Goal: Task Accomplishment & Management: Use online tool/utility

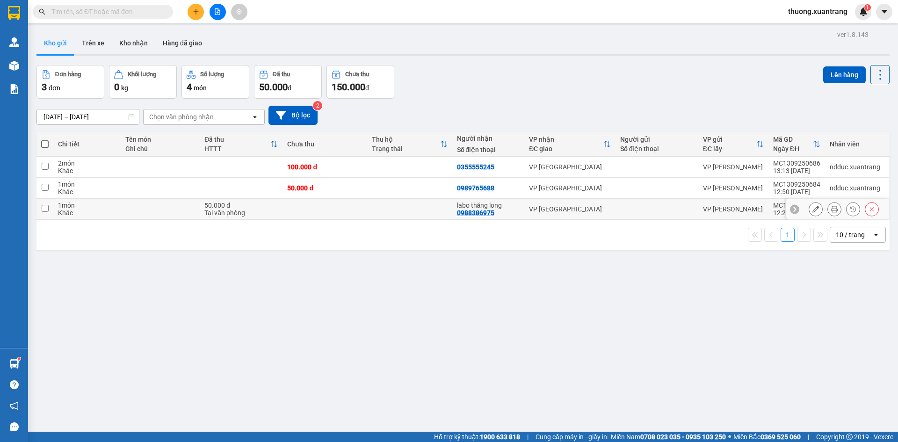
click at [369, 213] on td at bounding box center [409, 209] width 85 height 21
checkbox input "true"
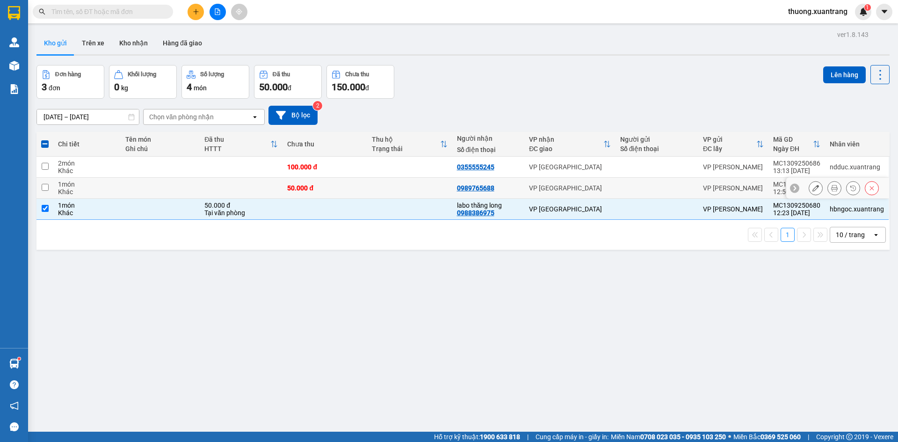
click at [385, 185] on td at bounding box center [409, 188] width 85 height 21
checkbox input "true"
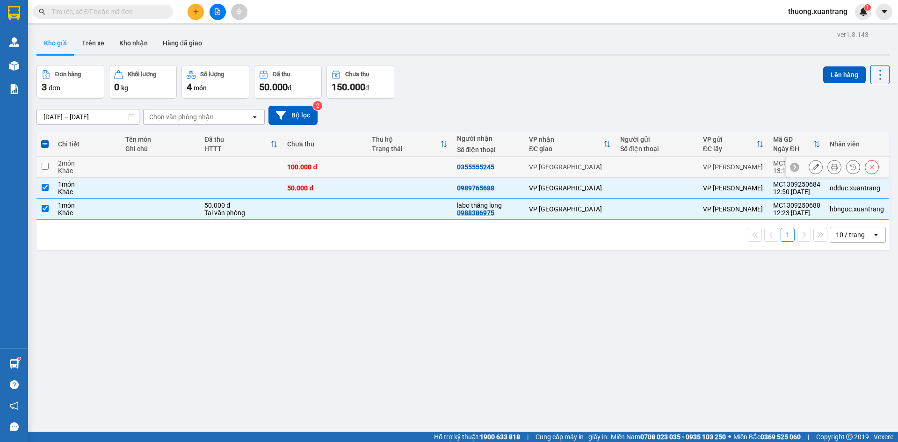
click at [383, 171] on td at bounding box center [409, 167] width 85 height 21
checkbox input "true"
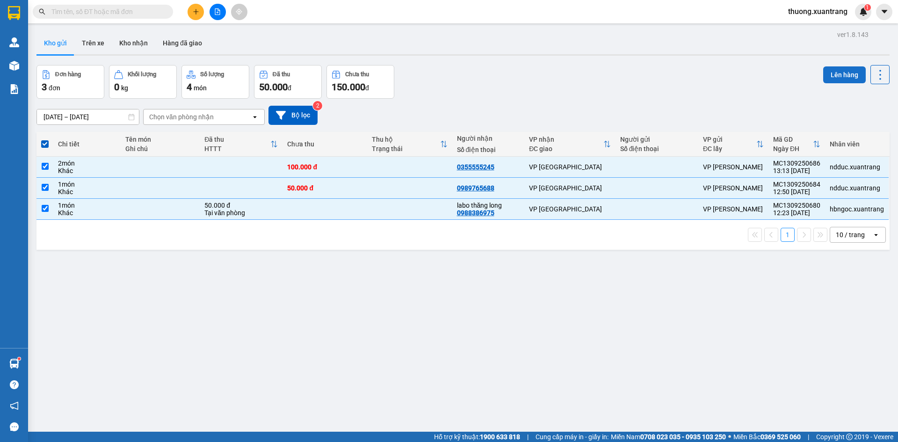
click at [842, 77] on button "Lên hàng" at bounding box center [844, 74] width 43 height 17
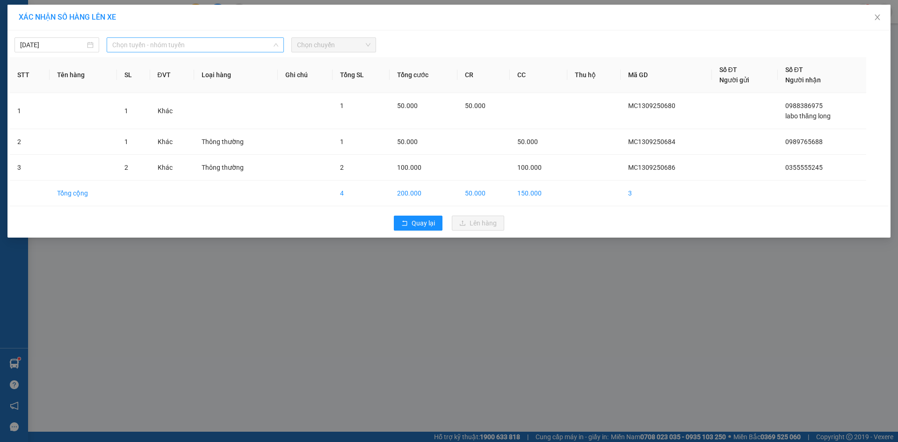
click at [136, 46] on span "Chọn tuyến - nhóm tuyến" at bounding box center [195, 45] width 166 height 14
click at [189, 50] on span "Chọn tuyến - nhóm tuyến" at bounding box center [195, 45] width 166 height 14
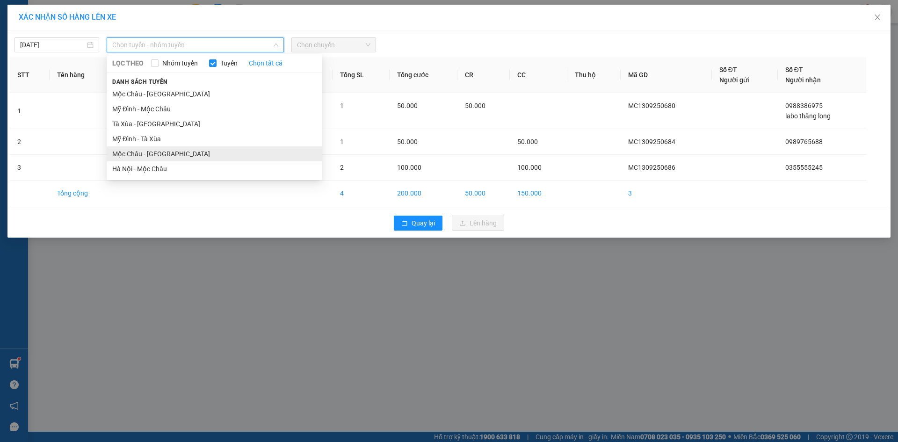
click at [178, 158] on li "Mộc Châu - [GEOGRAPHIC_DATA]" at bounding box center [214, 153] width 215 height 15
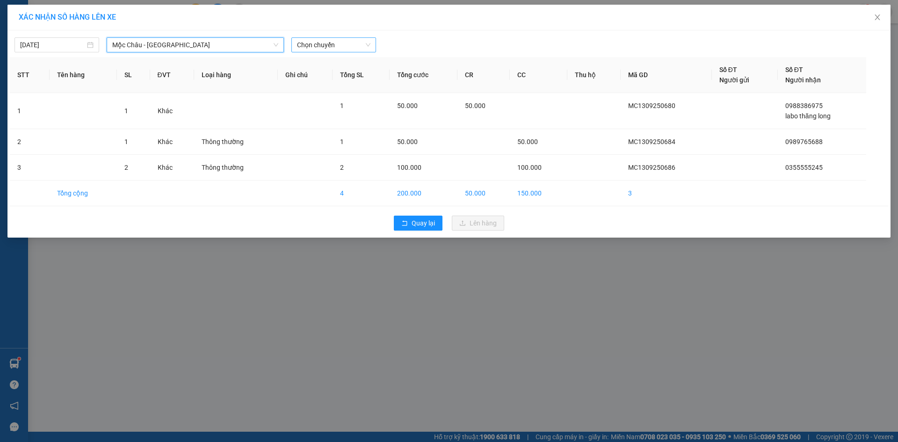
click at [322, 46] on span "Chọn chuyến" at bounding box center [333, 45] width 73 height 14
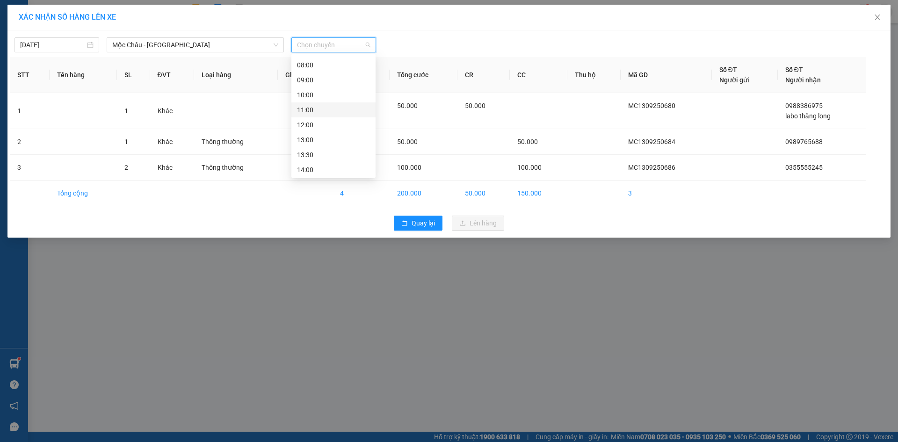
scroll to position [47, 0]
click at [323, 164] on div "14:00" at bounding box center [333, 166] width 73 height 10
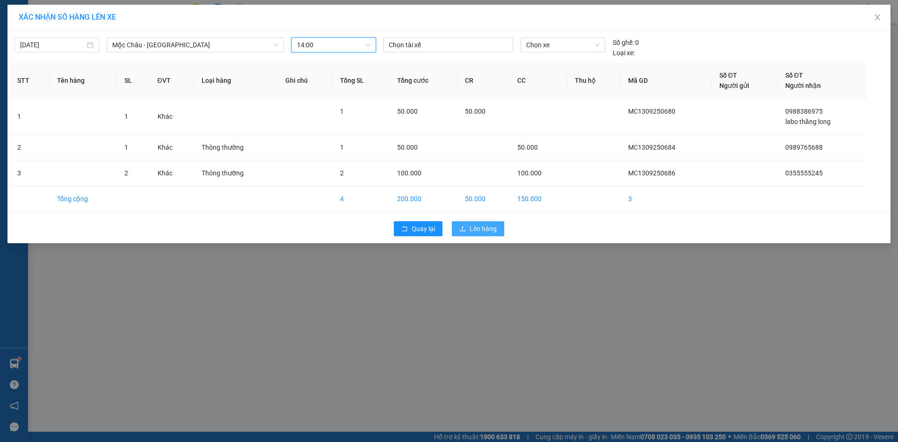
click at [480, 229] on span "Lên hàng" at bounding box center [483, 229] width 27 height 10
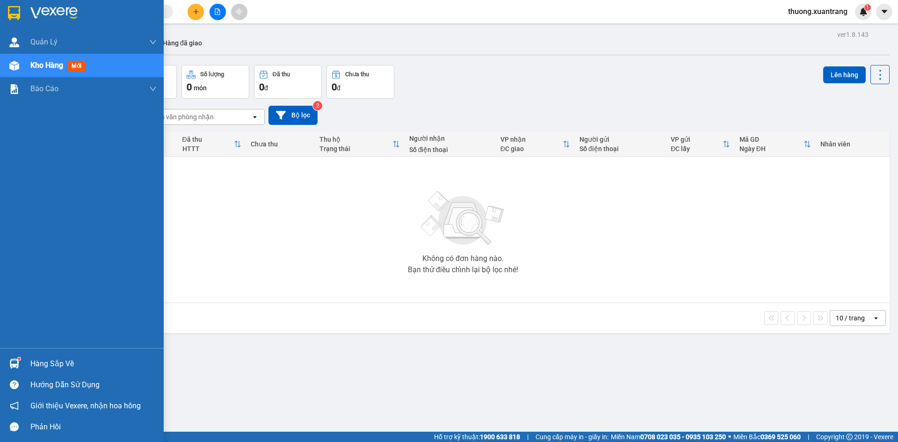
click at [13, 2] on div at bounding box center [82, 15] width 164 height 30
click at [14, 22] on div at bounding box center [82, 15] width 164 height 30
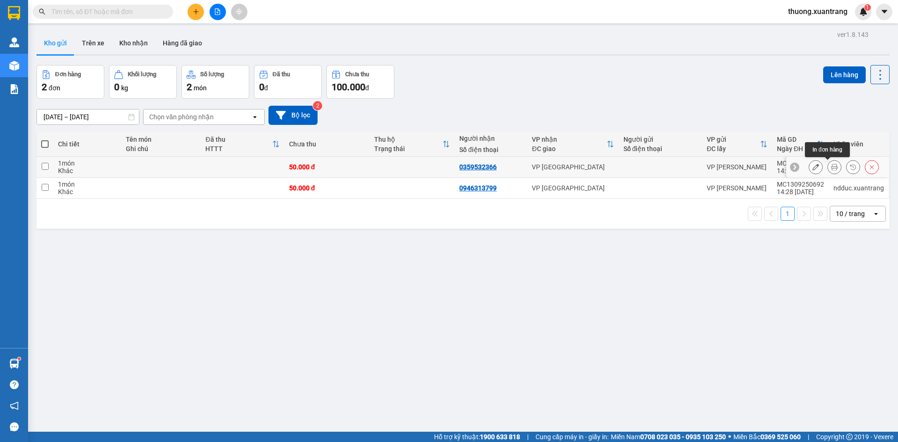
click at [831, 171] on button at bounding box center [834, 167] width 13 height 16
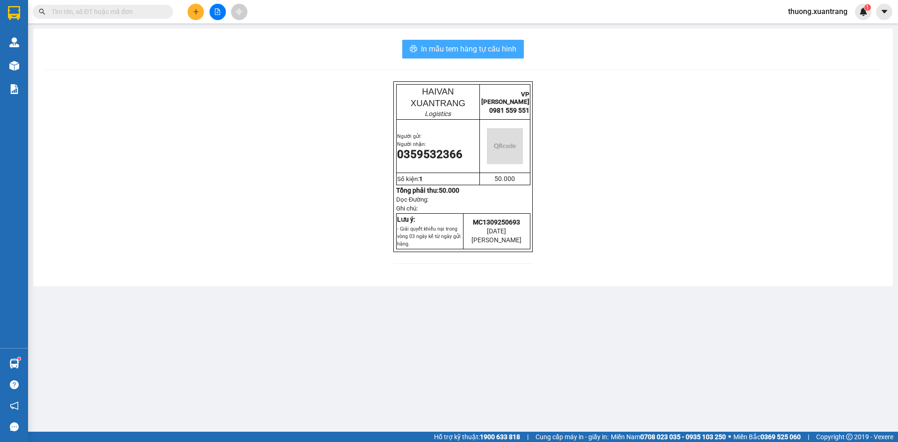
click at [501, 44] on span "In mẫu tem hàng tự cấu hình" at bounding box center [468, 49] width 95 height 12
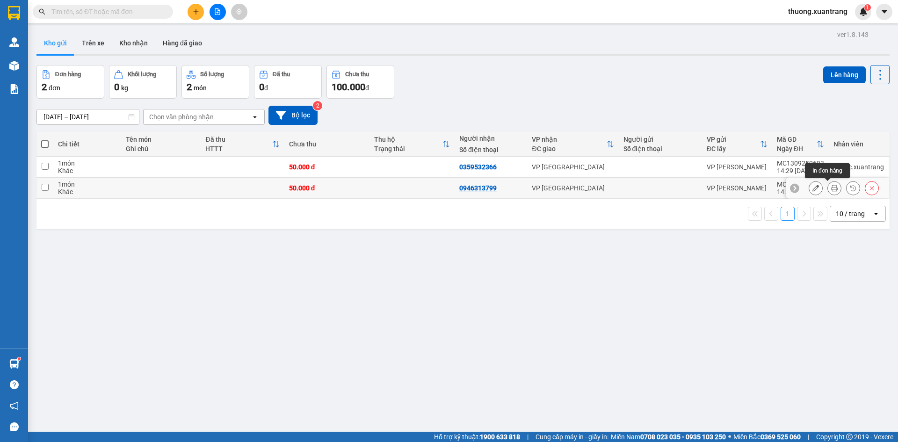
click at [831, 189] on icon at bounding box center [834, 188] width 7 height 7
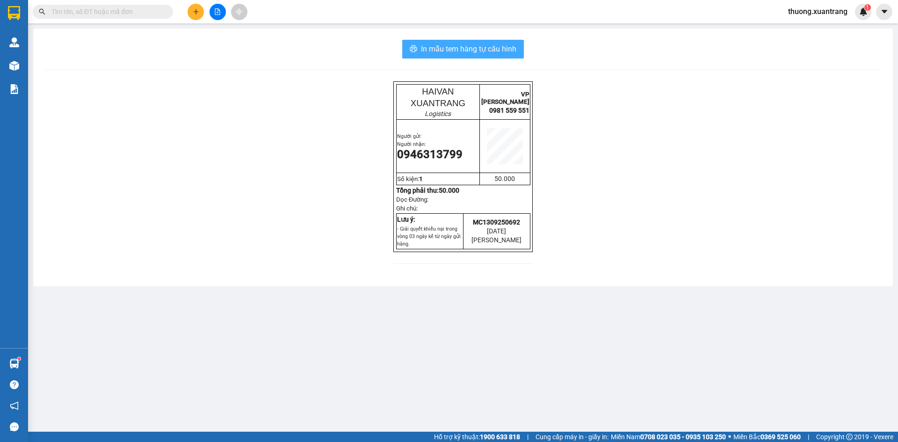
click at [454, 48] on span "In mẫu tem hàng tự cấu hình" at bounding box center [468, 49] width 95 height 12
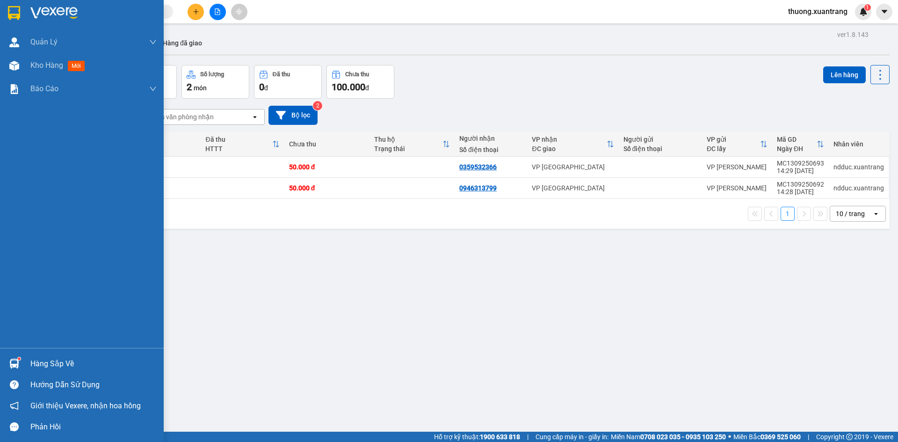
click at [13, 6] on img at bounding box center [14, 13] width 12 height 14
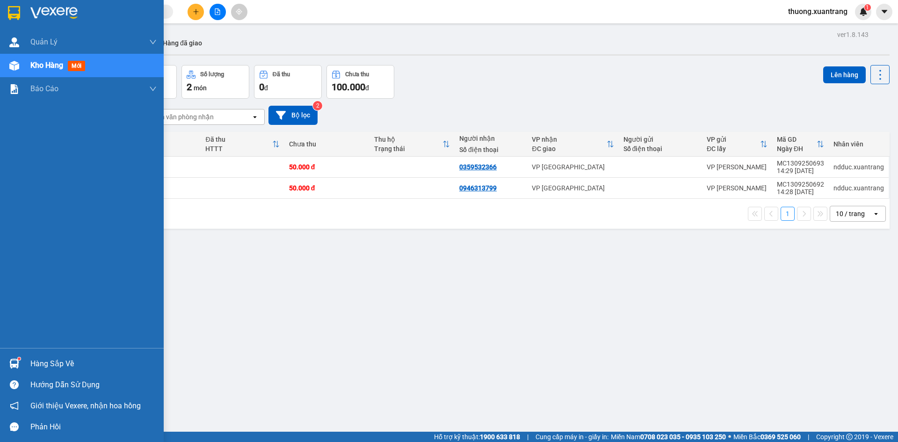
click at [27, 8] on div at bounding box center [82, 15] width 164 height 30
click at [38, 6] on img at bounding box center [53, 13] width 47 height 14
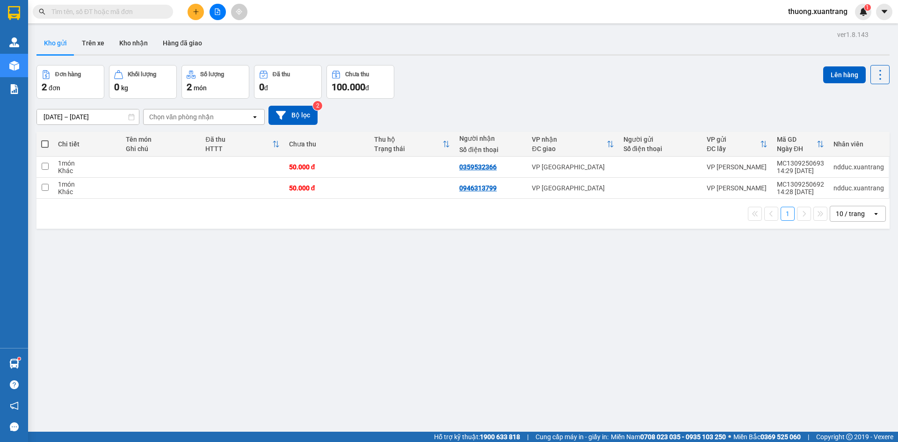
click at [38, 6] on span at bounding box center [103, 12] width 140 height 14
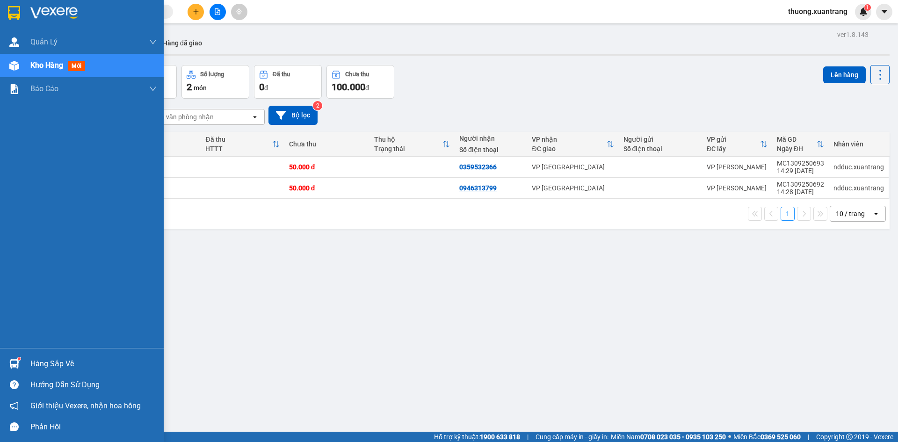
click at [0, 16] on div at bounding box center [82, 15] width 164 height 30
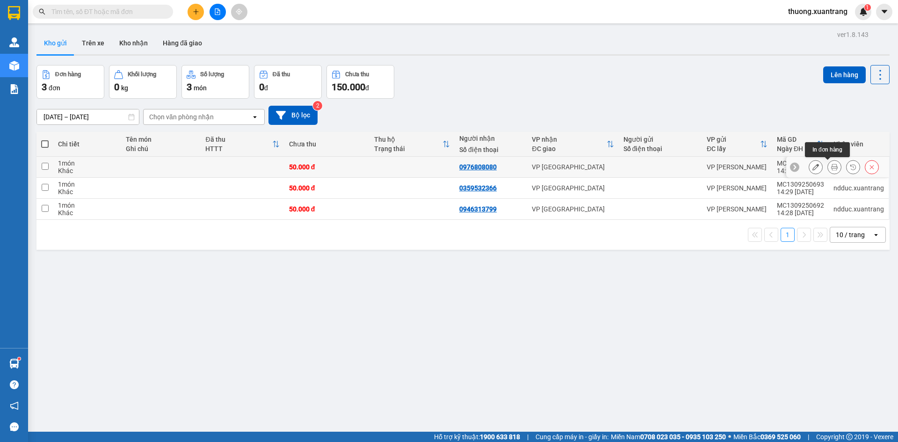
click at [831, 169] on icon at bounding box center [834, 167] width 7 height 7
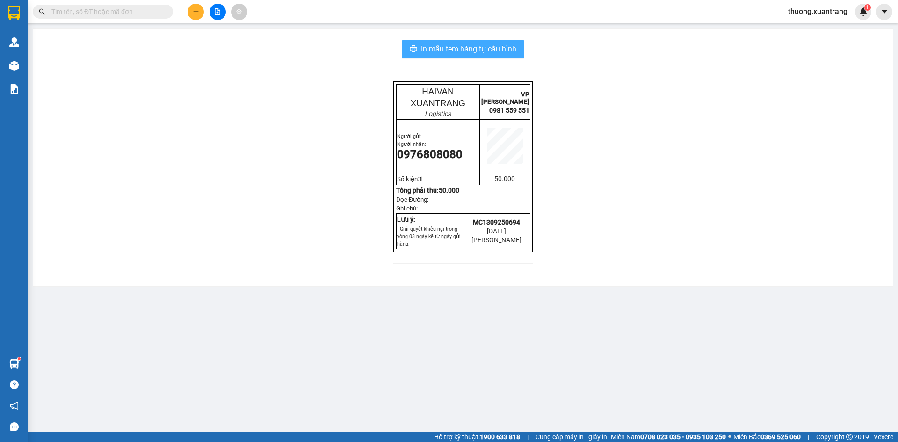
click at [500, 44] on span "In mẫu tem hàng tự cấu hình" at bounding box center [468, 49] width 95 height 12
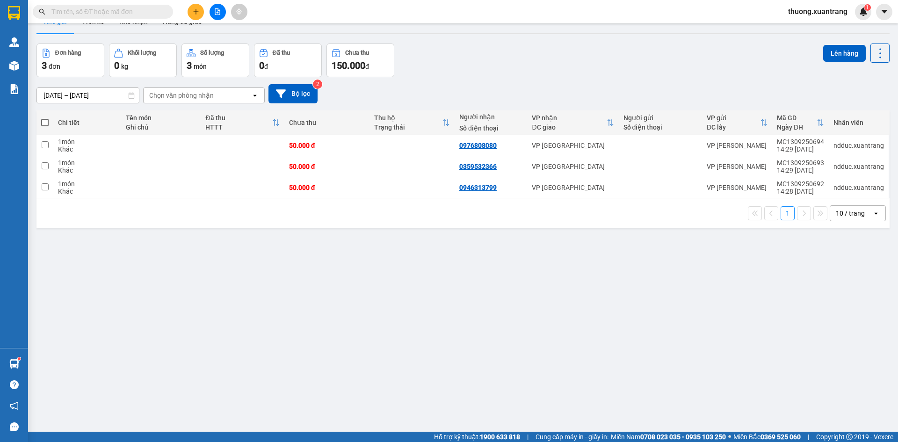
scroll to position [43, 0]
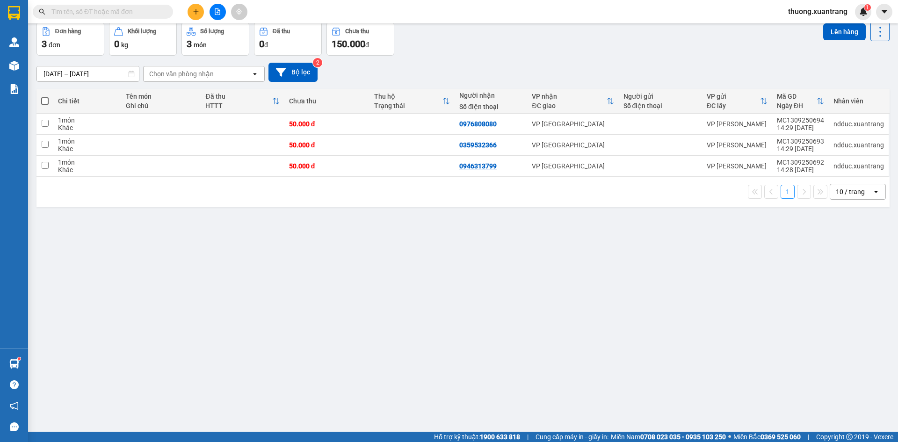
click at [94, 15] on input "text" at bounding box center [106, 12] width 110 height 10
type input "2"
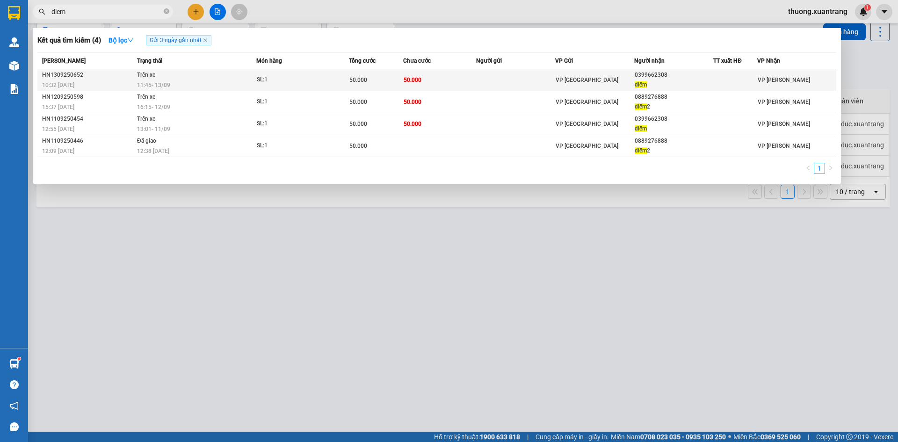
type input "diem"
click at [187, 79] on td "Trên xe 11:45 - 13/09" at bounding box center [196, 80] width 122 height 22
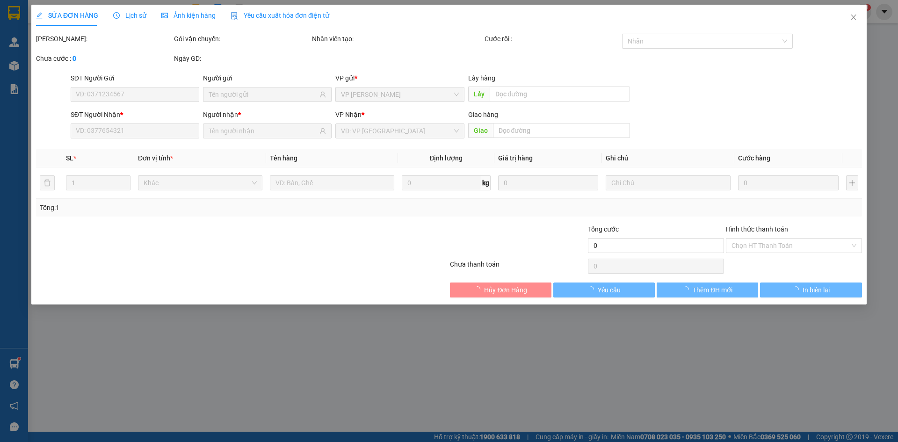
type input "0399662308"
type input "diễm"
type input "50.000"
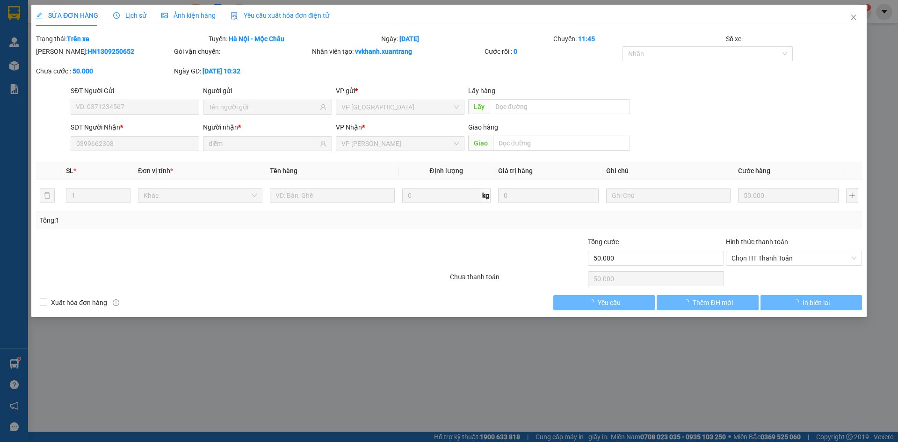
click at [200, 14] on span "Ảnh kiện hàng" at bounding box center [188, 15] width 54 height 7
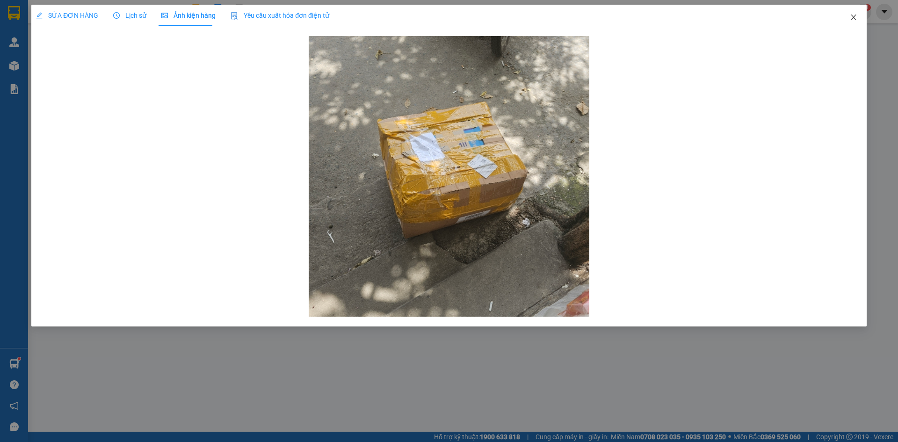
click at [855, 15] on icon "close" at bounding box center [853, 17] width 7 height 7
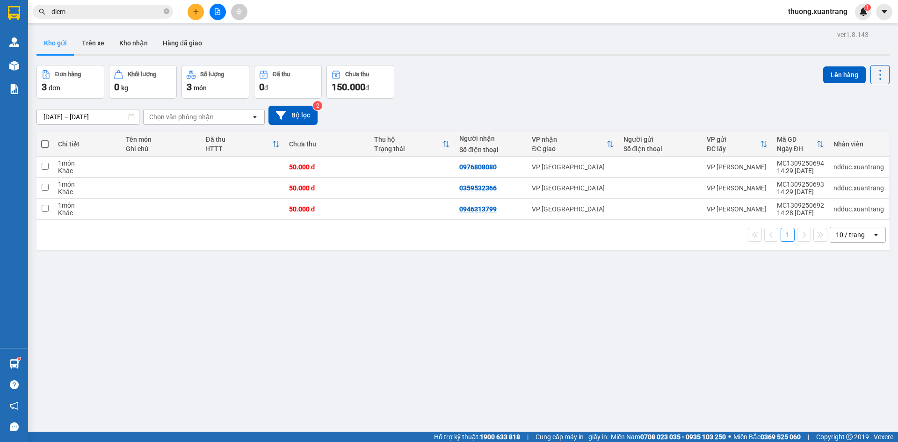
click at [67, 24] on main "ver 1.8.143 Kho gửi Trên xe Kho nhận Hàng đã giao Đơn hàng 3 đơn Khối lượng 0 k…" at bounding box center [449, 216] width 898 height 432
click at [84, 10] on input "diem" at bounding box center [106, 12] width 110 height 10
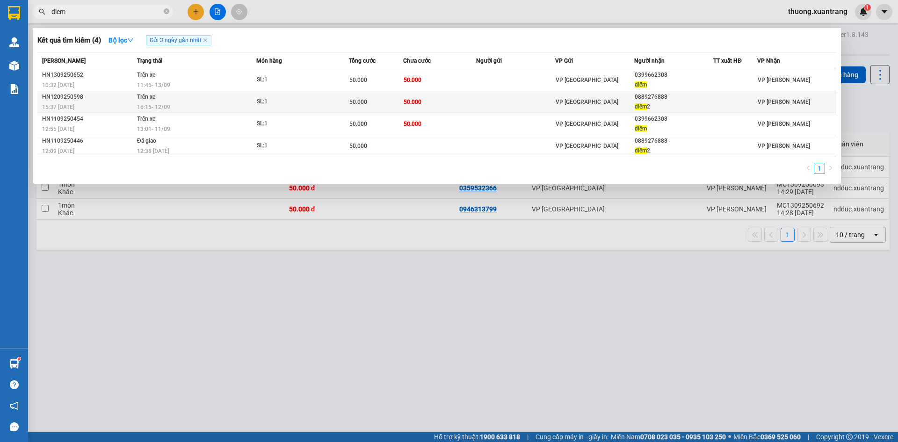
click at [183, 102] on div "16:15 - 12/09" at bounding box center [196, 107] width 119 height 10
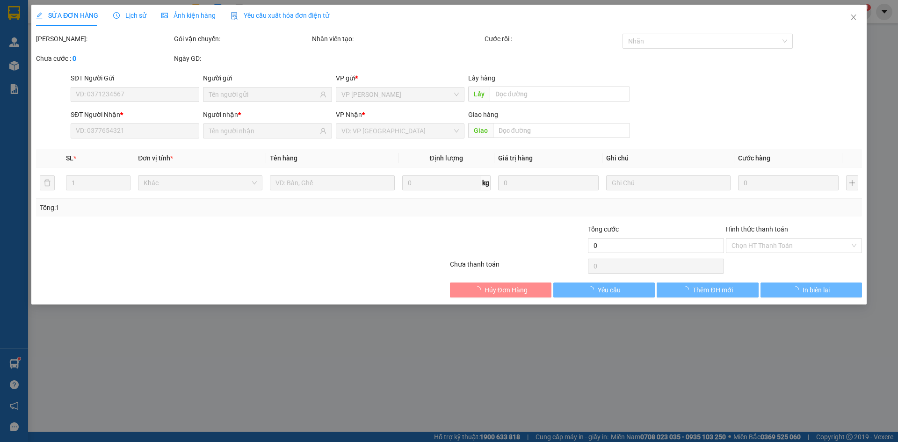
type input "0889276888"
type input "diễm 2"
type input "50.000"
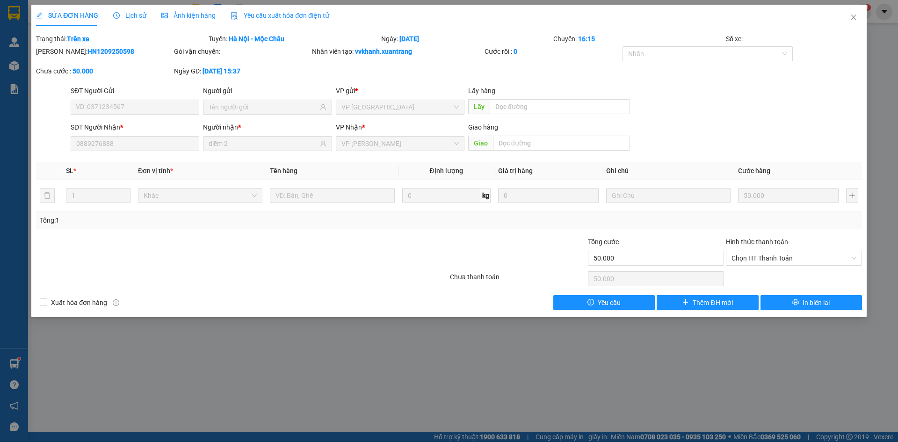
click at [187, 13] on span "Ảnh kiện hàng" at bounding box center [188, 15] width 54 height 7
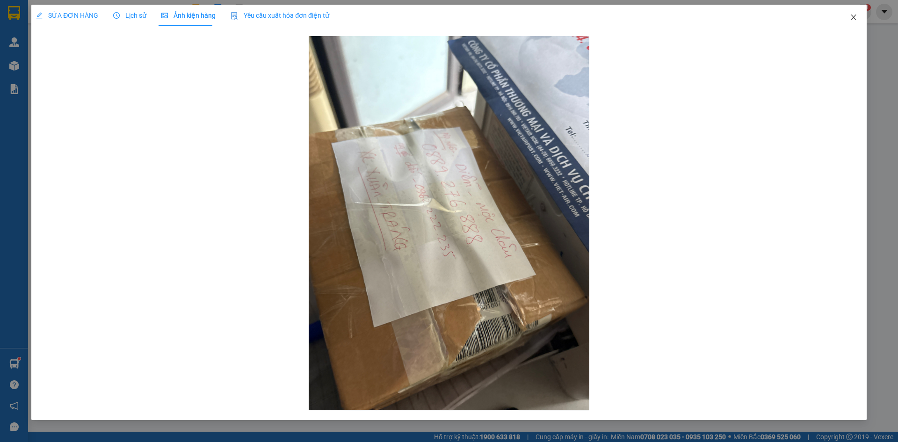
click at [855, 19] on icon "close" at bounding box center [853, 18] width 5 height 6
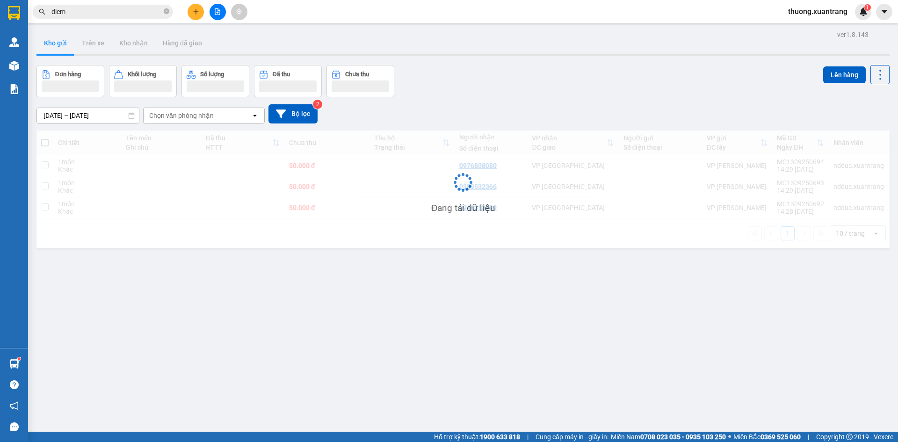
click at [94, 11] on input "diem" at bounding box center [106, 12] width 110 height 10
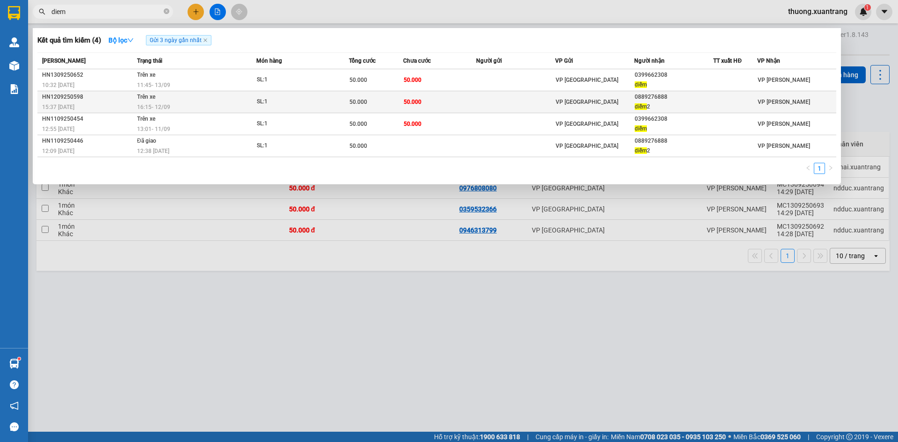
click at [446, 100] on td "50.000" at bounding box center [439, 102] width 73 height 22
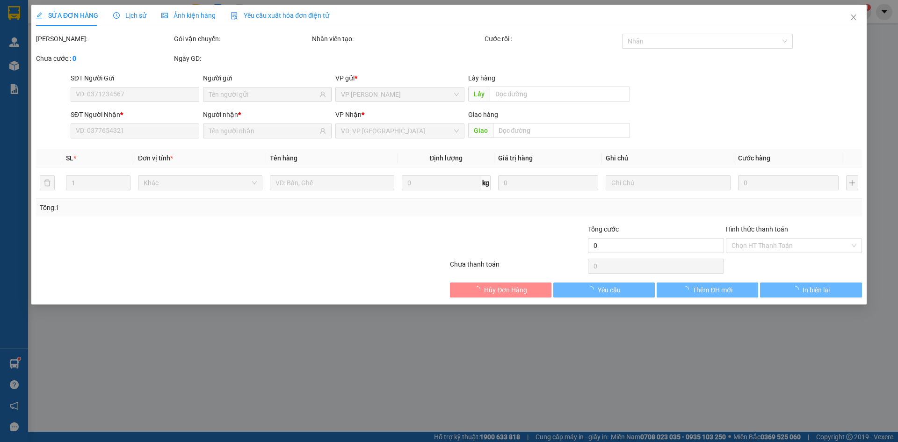
type input "0889276888"
type input "diễm 2"
type input "50.000"
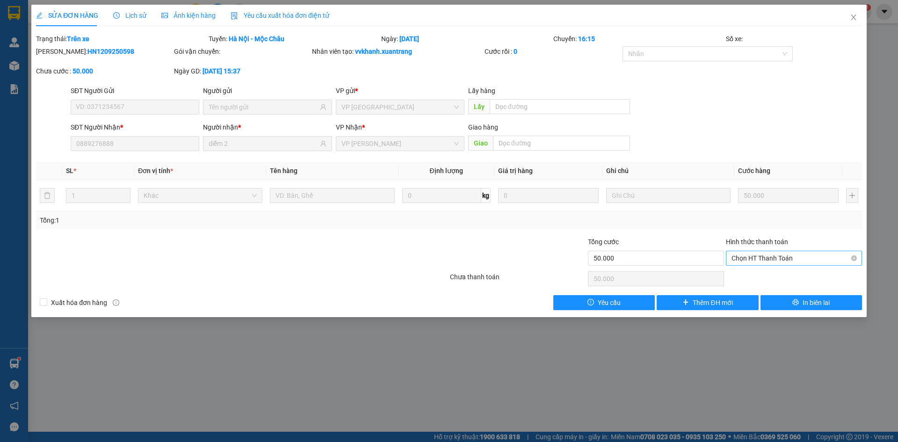
click at [775, 257] on span "Chọn HT Thanh Toán" at bounding box center [794, 258] width 125 height 14
click at [764, 276] on div "Tại văn phòng" at bounding box center [794, 277] width 125 height 10
type input "0"
click at [858, 19] on span "Close" at bounding box center [854, 18] width 26 height 26
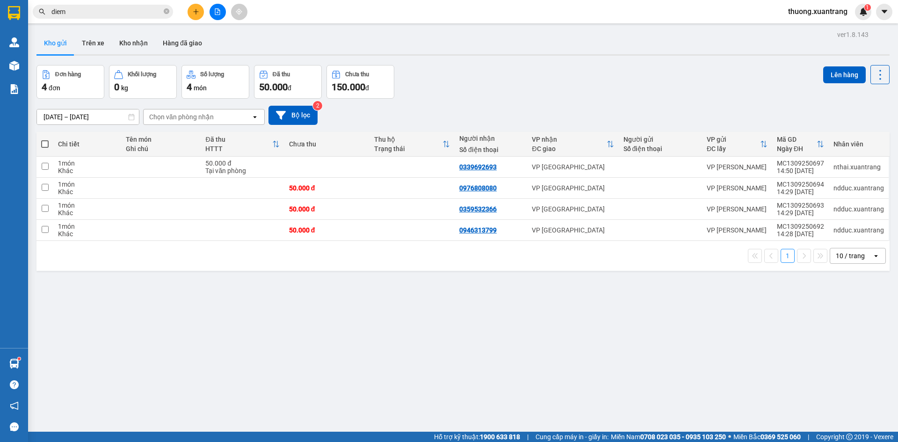
click at [135, 11] on input "diem" at bounding box center [106, 12] width 110 height 10
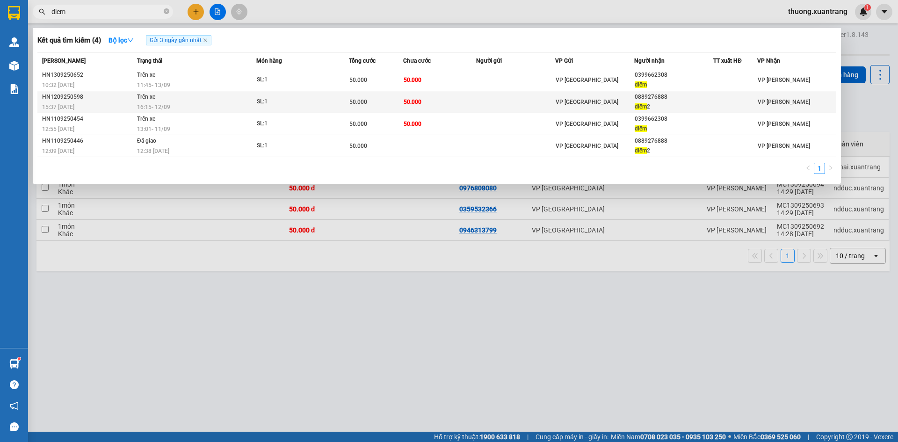
click at [131, 106] on div "15:37 - 12/09" at bounding box center [88, 107] width 92 height 10
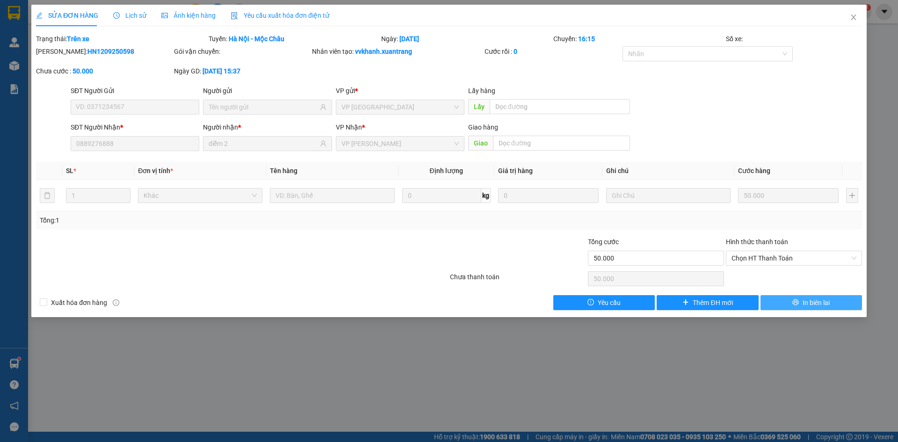
click at [804, 299] on span "In biên lai" at bounding box center [816, 303] width 27 height 10
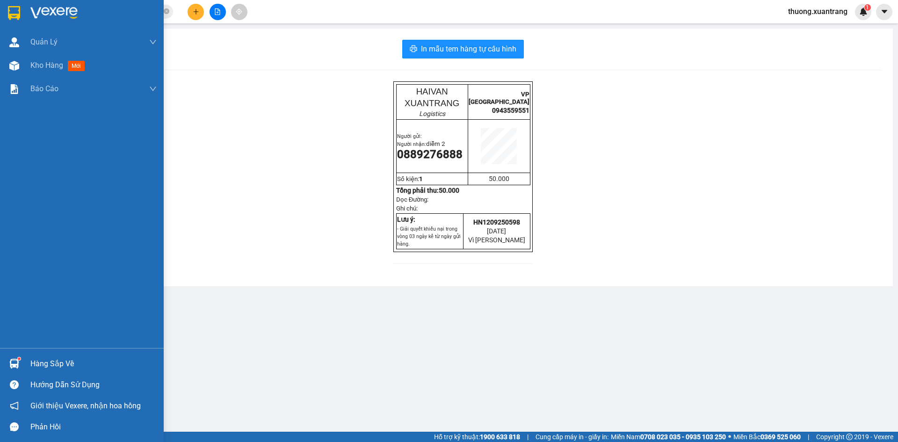
click at [17, 14] on img at bounding box center [14, 13] width 12 height 14
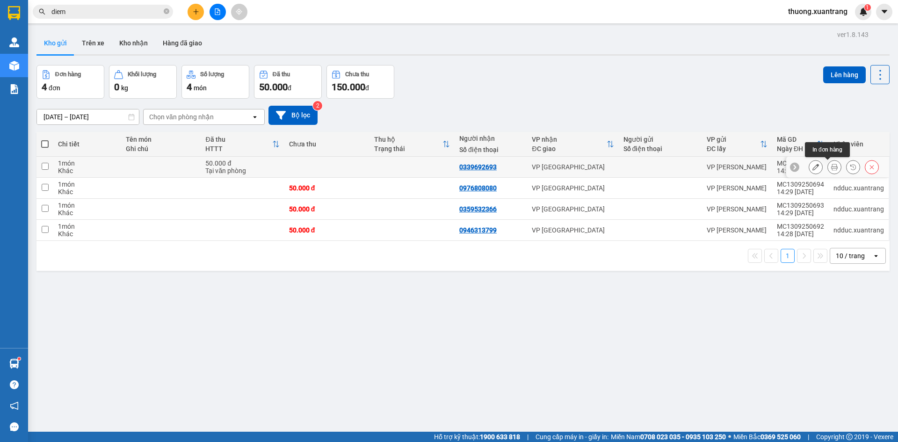
click at [832, 166] on button at bounding box center [834, 167] width 13 height 16
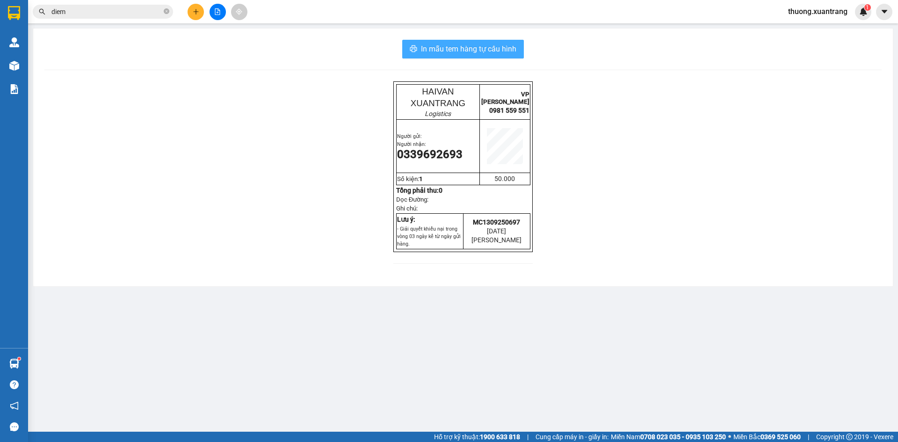
click at [433, 53] on span "In mẫu tem hàng tự cấu hình" at bounding box center [468, 49] width 95 height 12
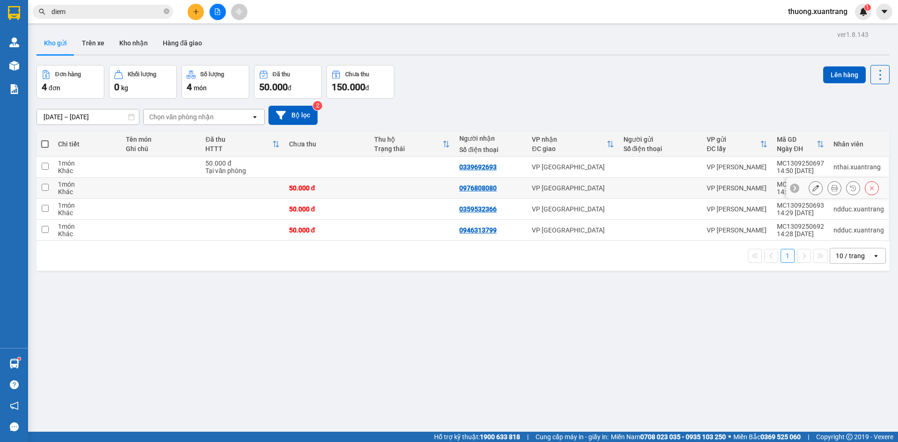
click at [345, 190] on div "50.000 đ" at bounding box center [327, 187] width 76 height 7
checkbox input "true"
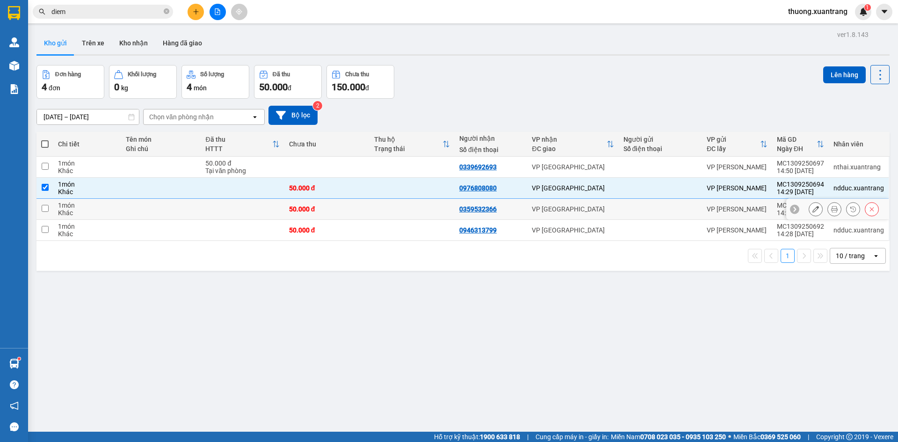
click at [343, 203] on td "50.000 đ" at bounding box center [326, 209] width 85 height 21
checkbox input "true"
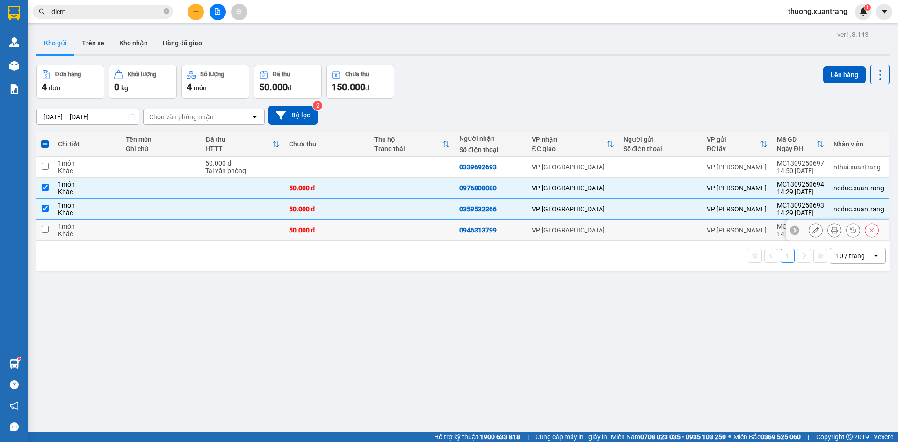
drag, startPoint x: 343, startPoint y: 225, endPoint x: 448, endPoint y: 201, distance: 107.5
click at [343, 225] on td "50.000 đ" at bounding box center [326, 230] width 85 height 21
checkbox input "true"
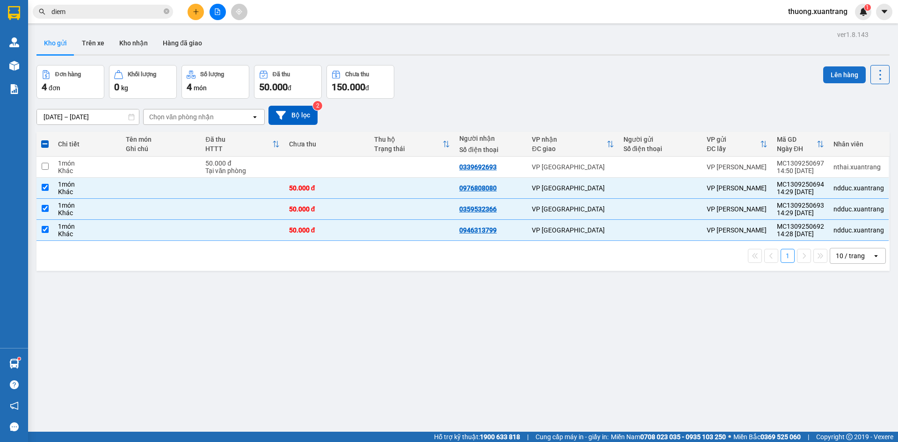
click at [835, 70] on button "Lên hàng" at bounding box center [844, 74] width 43 height 17
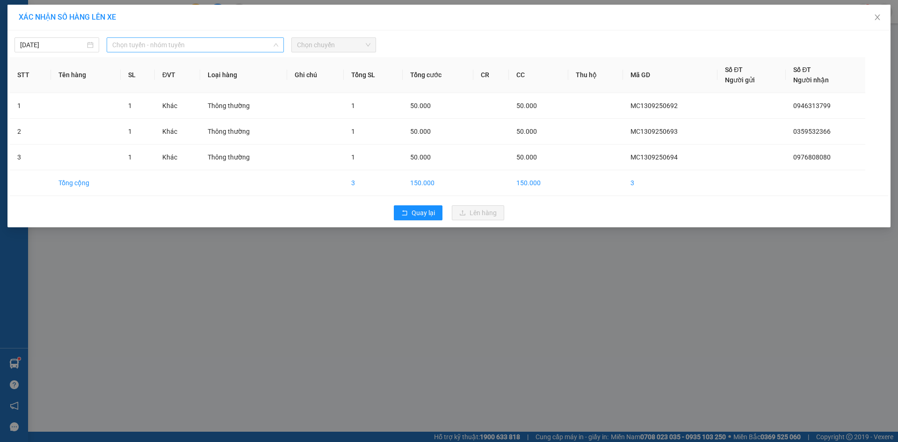
click at [131, 45] on span "Chọn tuyến - nhóm tuyến" at bounding box center [195, 45] width 166 height 14
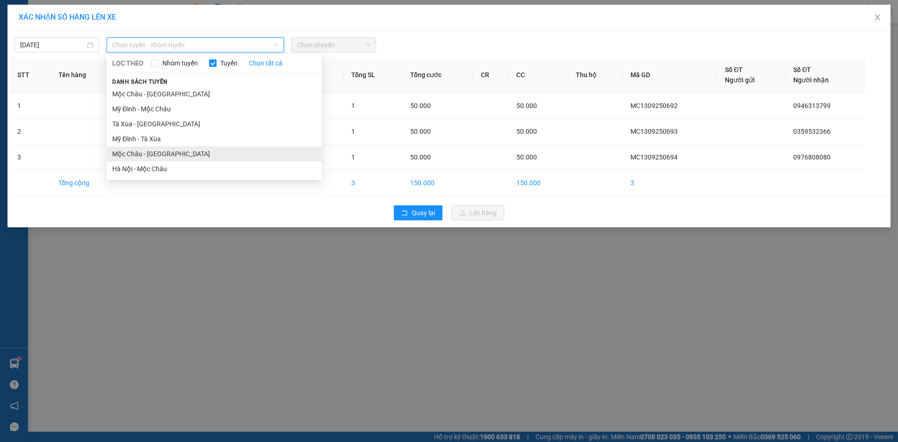
click at [146, 157] on li "Mộc Châu - [GEOGRAPHIC_DATA]" at bounding box center [214, 153] width 215 height 15
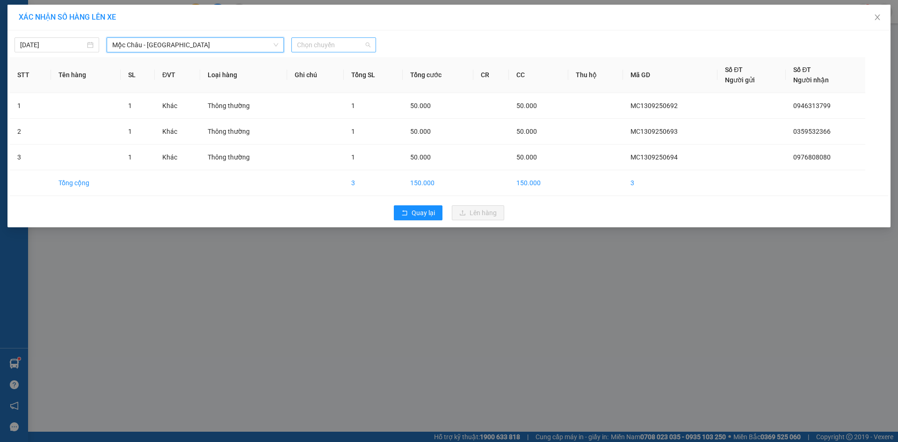
click at [309, 41] on span "Chọn chuyến" at bounding box center [333, 45] width 73 height 14
click at [309, 95] on div "15:00" at bounding box center [333, 93] width 73 height 10
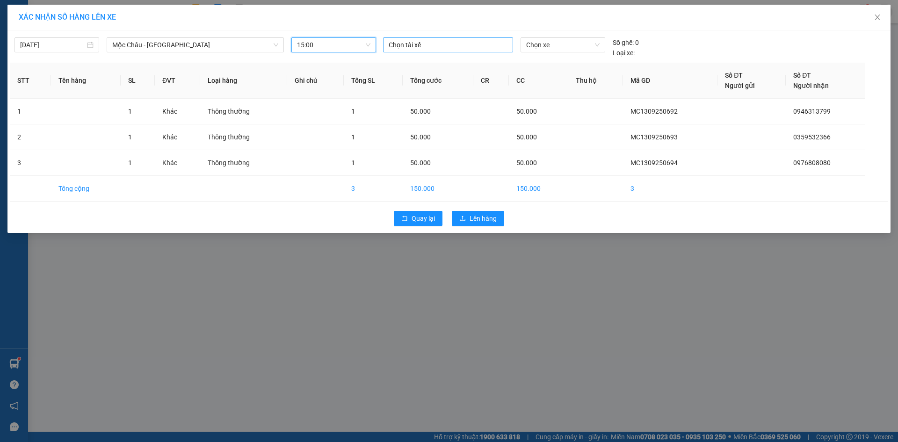
click at [426, 48] on div at bounding box center [447, 44] width 125 height 11
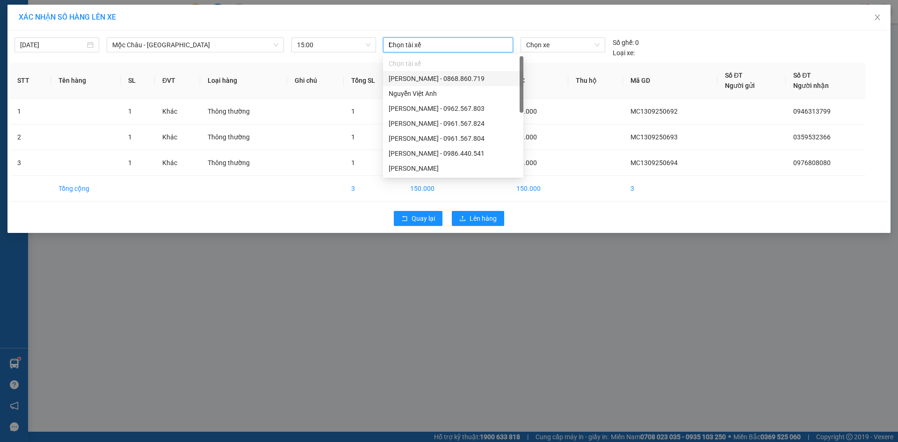
type input "ba"
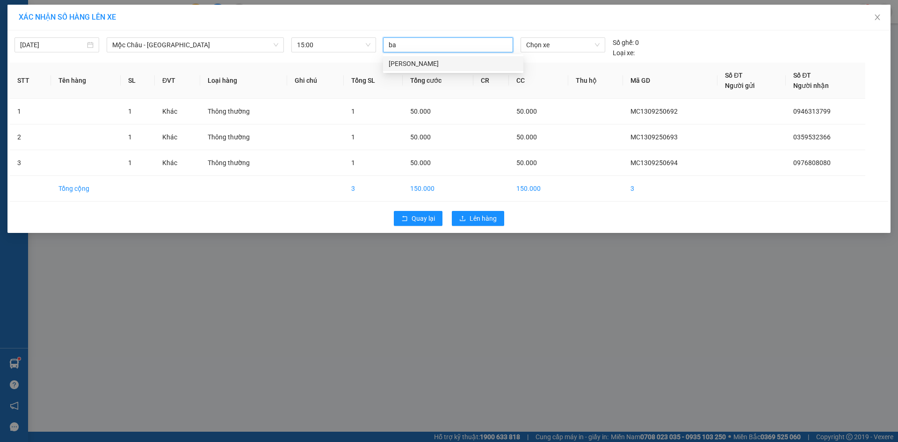
click at [420, 62] on div "Bàn Văn Cường" at bounding box center [453, 63] width 129 height 10
drag, startPoint x: 484, startPoint y: 210, endPoint x: 484, endPoint y: 218, distance: 8.0
click at [484, 211] on div "Quay lại Lên hàng" at bounding box center [449, 218] width 879 height 24
click at [484, 218] on span "Lên hàng" at bounding box center [483, 218] width 27 height 10
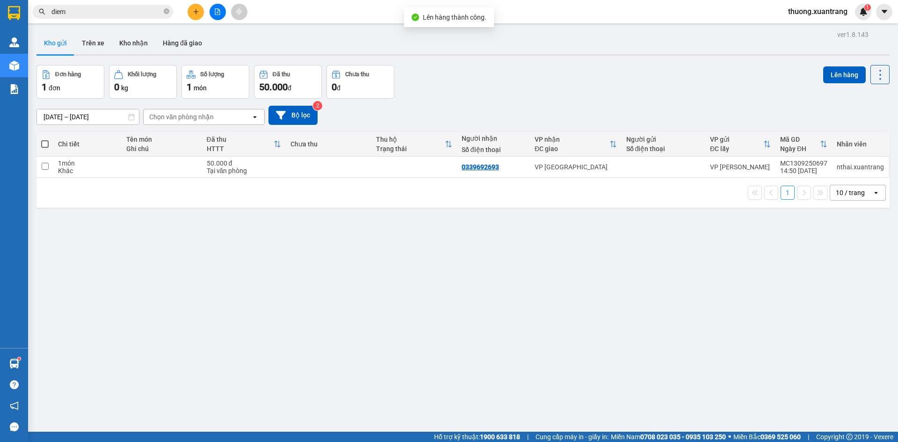
click at [810, 5] on div "thuong.xuantrang 1" at bounding box center [826, 12] width 91 height 16
click at [810, 10] on span "thuong.xuantrang" at bounding box center [818, 12] width 74 height 12
click at [805, 27] on span "Đăng xuất" at bounding box center [822, 29] width 56 height 10
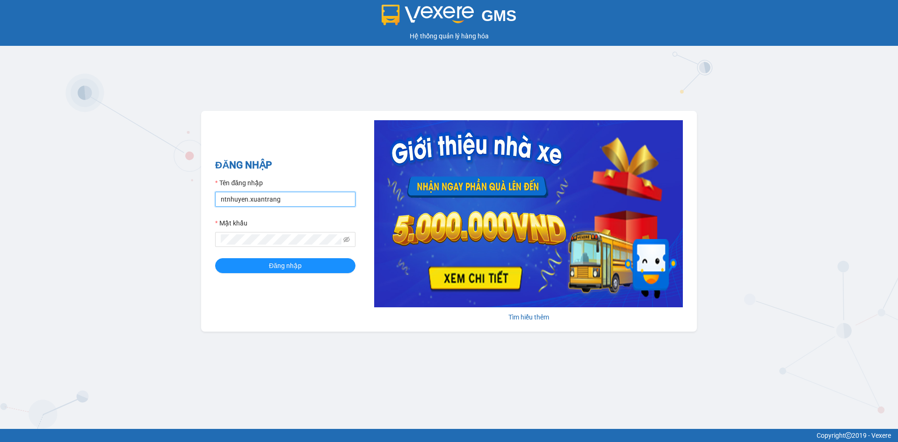
click at [312, 199] on input "ntnhuyen.xuantrang" at bounding box center [285, 199] width 140 height 15
type input "nthai.xuantrang"
click at [215, 258] on button "Đăng nhập" at bounding box center [285, 265] width 140 height 15
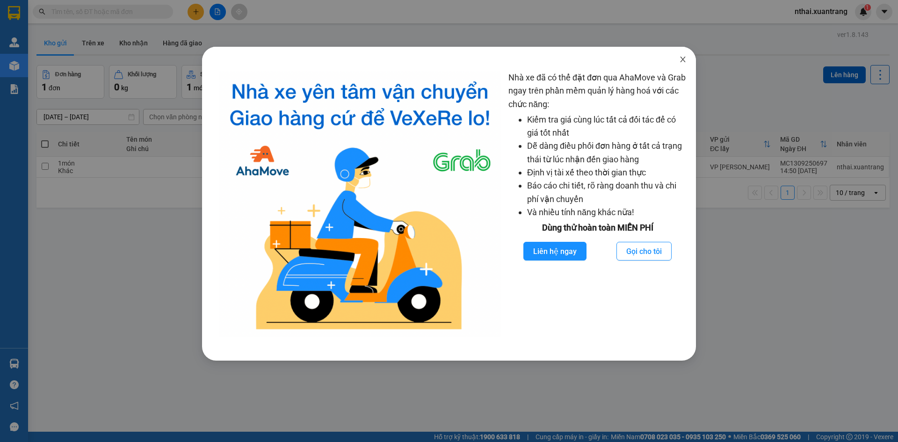
click at [684, 59] on icon "close" at bounding box center [682, 59] width 7 height 7
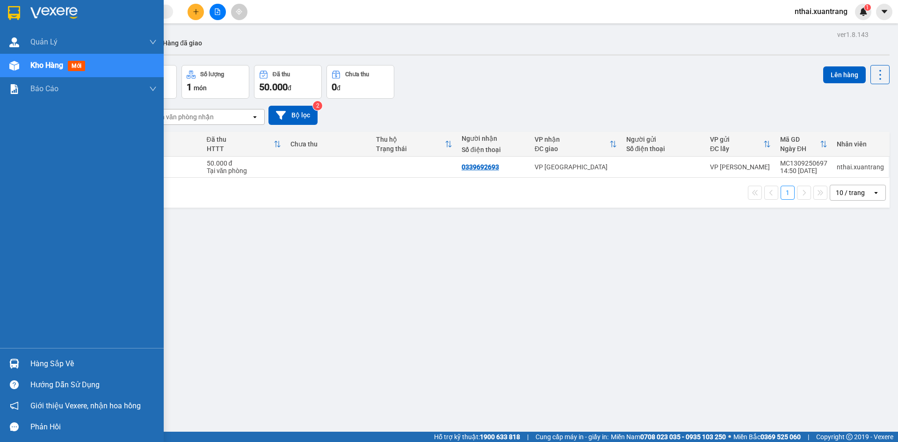
click at [35, 4] on div at bounding box center [82, 15] width 164 height 30
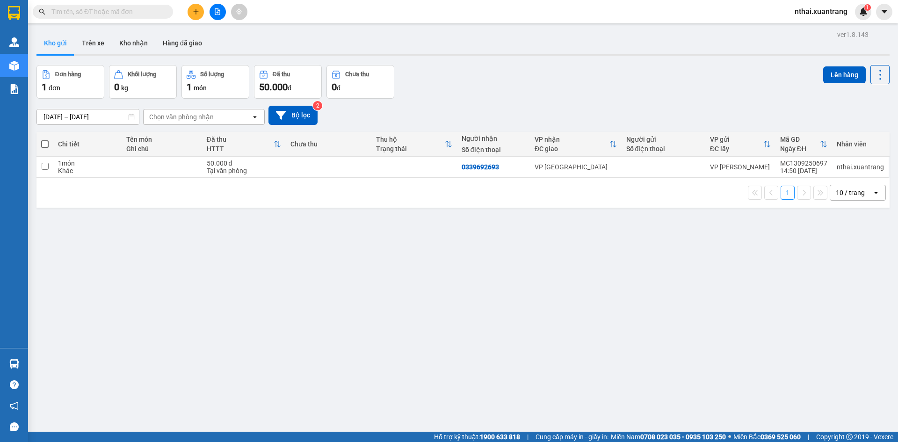
click at [106, 20] on div "Kết quả tìm kiếm ( 0 ) Bộ lọc No Data" at bounding box center [91, 12] width 182 height 16
click at [106, 19] on div "Kết quả tìm kiếm ( 0 ) Bộ lọc No Data" at bounding box center [91, 12] width 182 height 16
click at [108, 14] on input "text" at bounding box center [106, 12] width 110 height 10
paste input "0988141289"
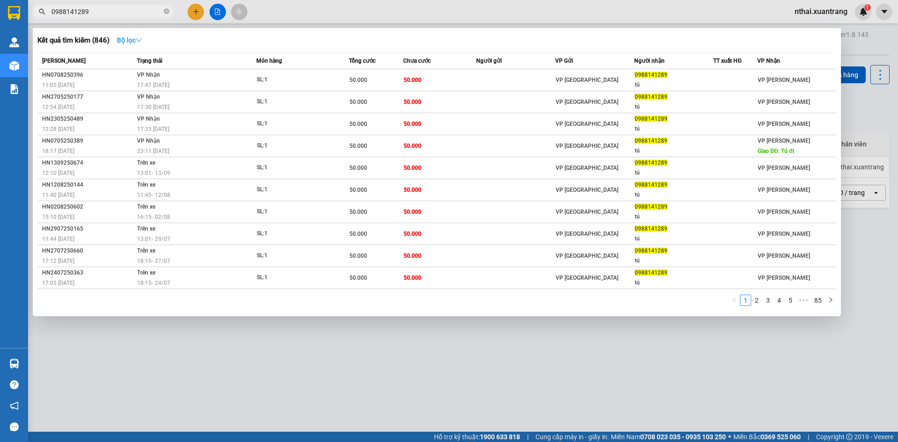
type input "0988141289"
click at [141, 41] on icon "down" at bounding box center [139, 40] width 7 height 7
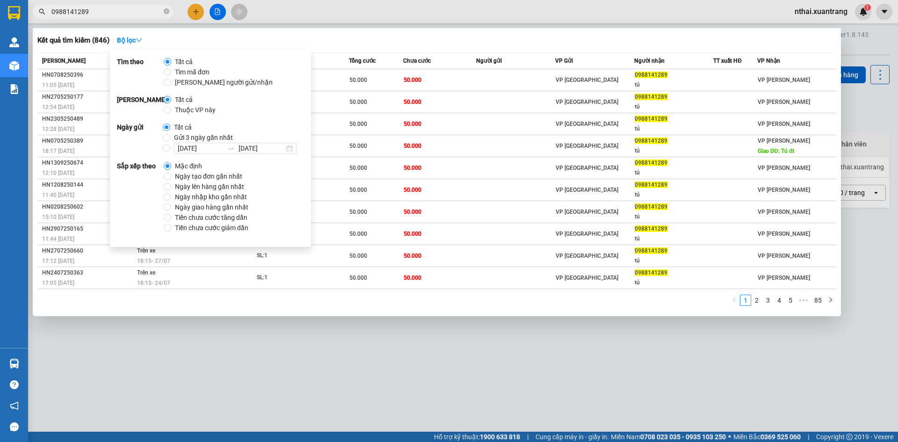
click at [189, 136] on span "Gửi 3 ngày gần nhất" at bounding box center [203, 137] width 66 height 10
click at [170, 136] on input "Gửi 3 ngày gần nhất" at bounding box center [166, 137] width 7 height 7
radio input "true"
radio input "false"
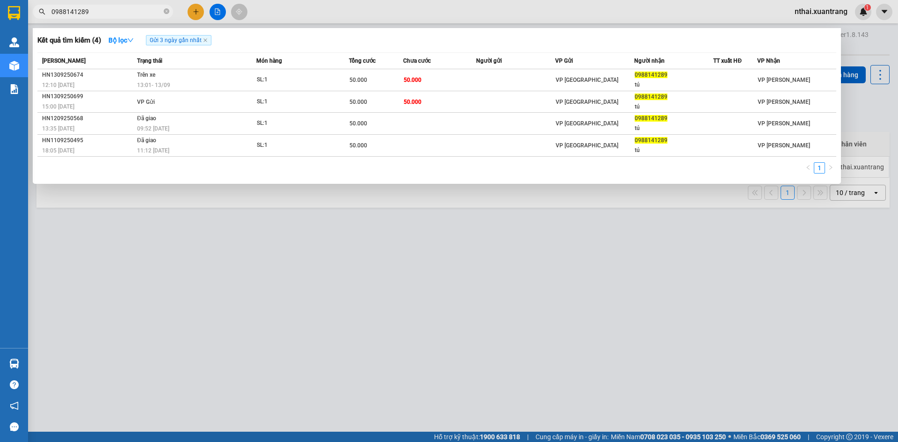
click at [363, 35] on div "Kết quả tìm kiếm ( 4 ) Bộ lọc Gửi 3 ngày gần nhất" at bounding box center [436, 40] width 799 height 15
click at [306, 249] on div at bounding box center [449, 221] width 898 height 442
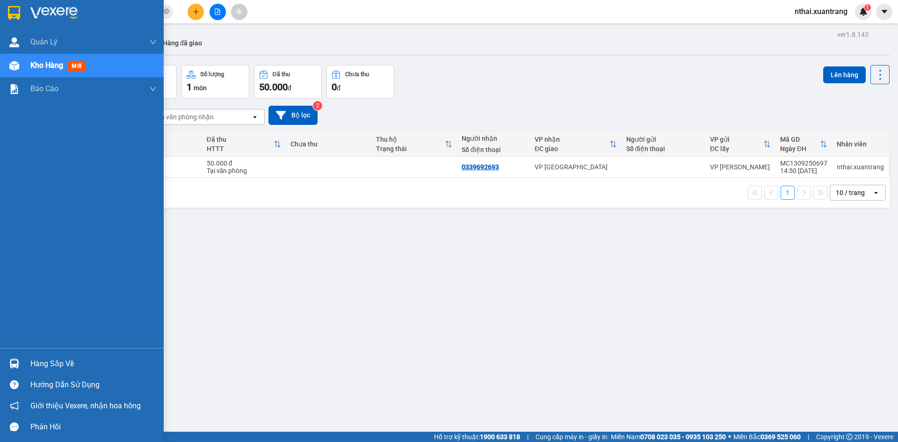
click at [13, 11] on img at bounding box center [14, 13] width 12 height 14
click at [23, 17] on div at bounding box center [82, 15] width 164 height 30
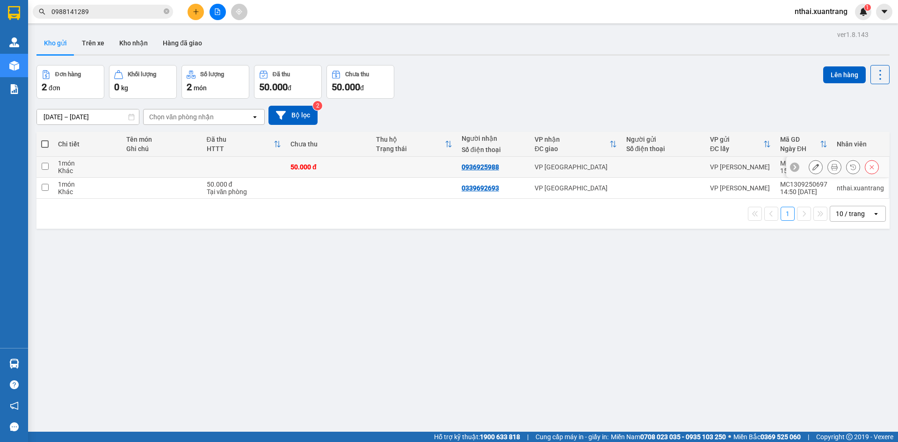
click at [831, 168] on icon at bounding box center [834, 167] width 7 height 7
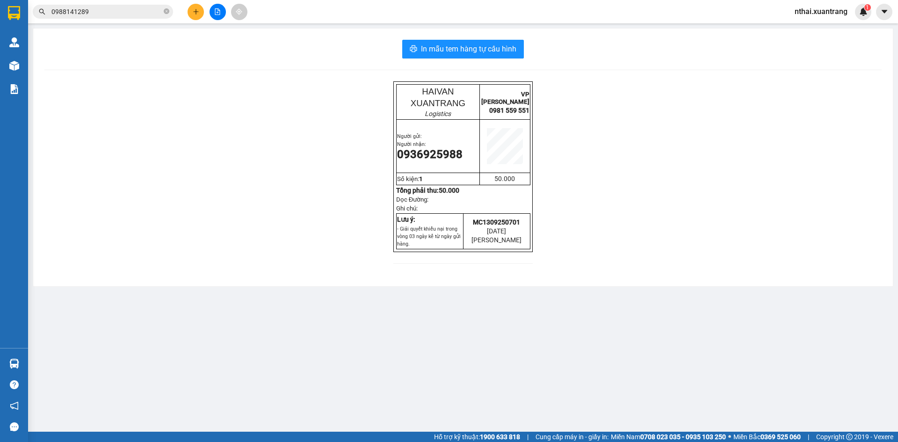
click at [473, 67] on div "In mẫu tem hàng tự cấu hình HAIVAN XUANTRANG Logistics VP MỘC CHÂU 0981 559 551…" at bounding box center [463, 158] width 860 height 258
click at [474, 49] on span "In mẫu tem hàng tự cấu hình" at bounding box center [468, 49] width 95 height 12
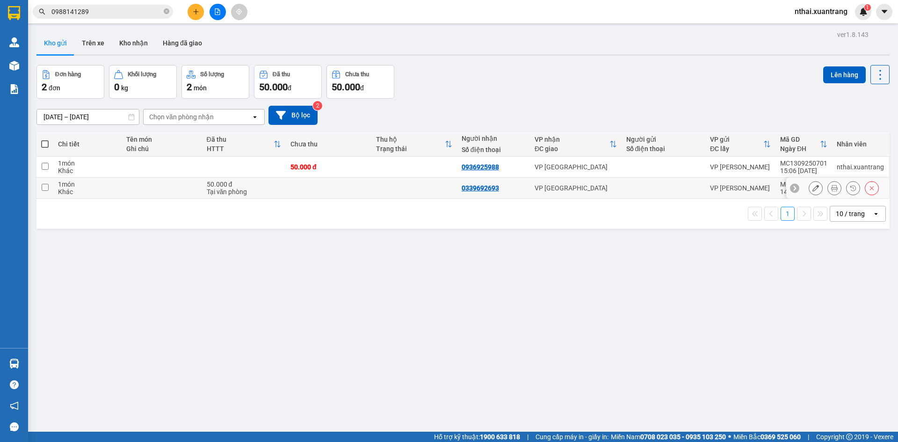
click at [828, 191] on button at bounding box center [834, 188] width 13 height 16
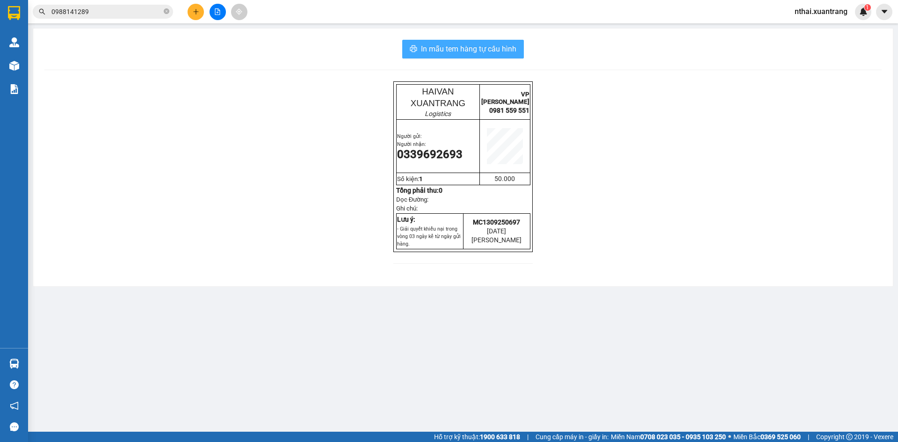
click at [425, 41] on button "In mẫu tem hàng tự cấu hình" at bounding box center [463, 49] width 122 height 19
click at [434, 44] on span "In mẫu tem hàng tự cấu hình" at bounding box center [468, 49] width 95 height 12
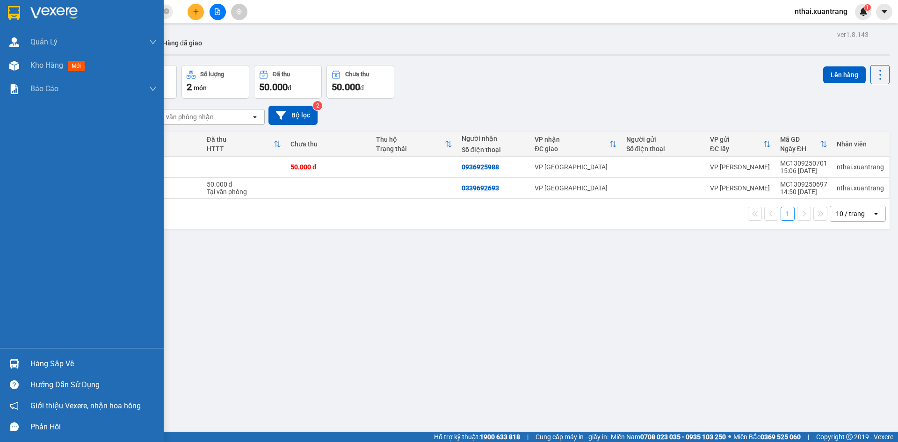
click at [17, 6] on img at bounding box center [14, 13] width 12 height 14
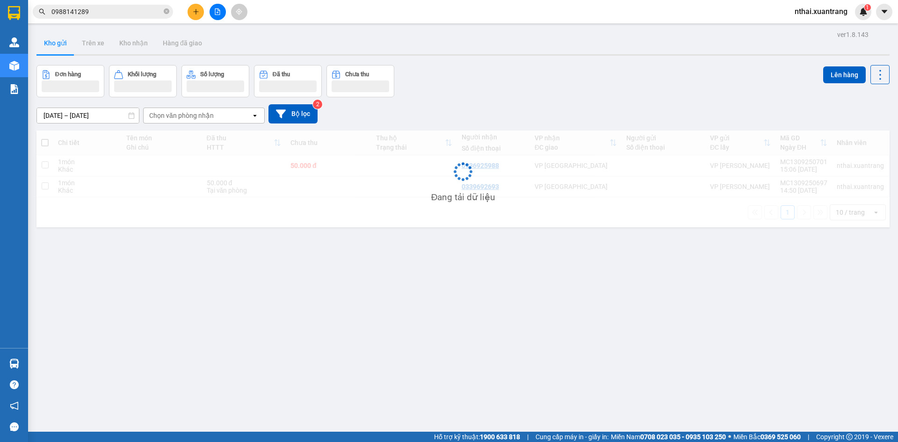
click at [372, 166] on div "Đang tải dữ liệu" at bounding box center [462, 179] width 853 height 97
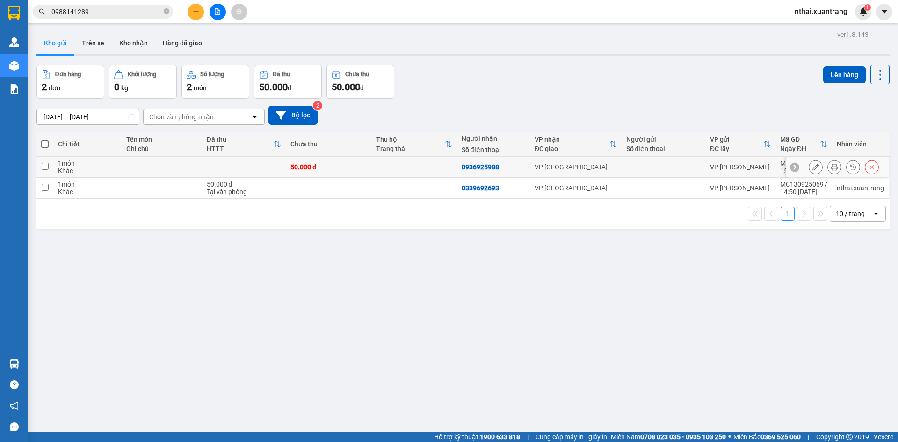
click at [374, 167] on td at bounding box center [414, 167] width 86 height 21
checkbox input "true"
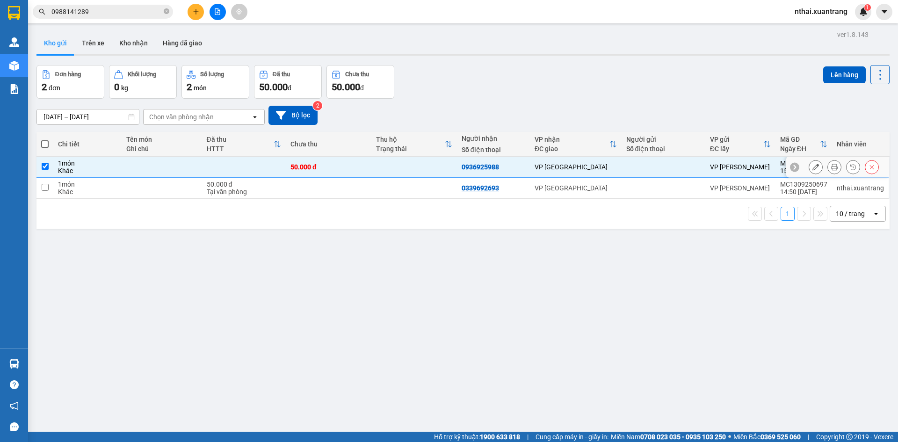
click at [385, 182] on td at bounding box center [414, 188] width 86 height 21
checkbox input "true"
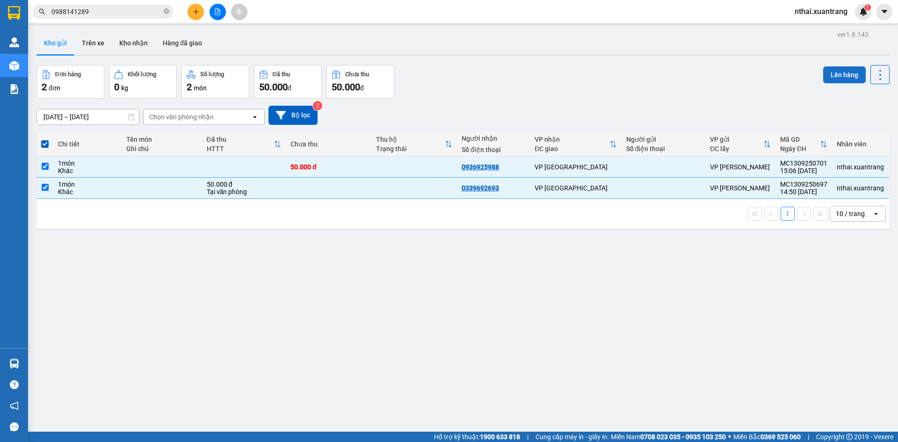
click at [823, 73] on button "Lên hàng" at bounding box center [844, 74] width 43 height 17
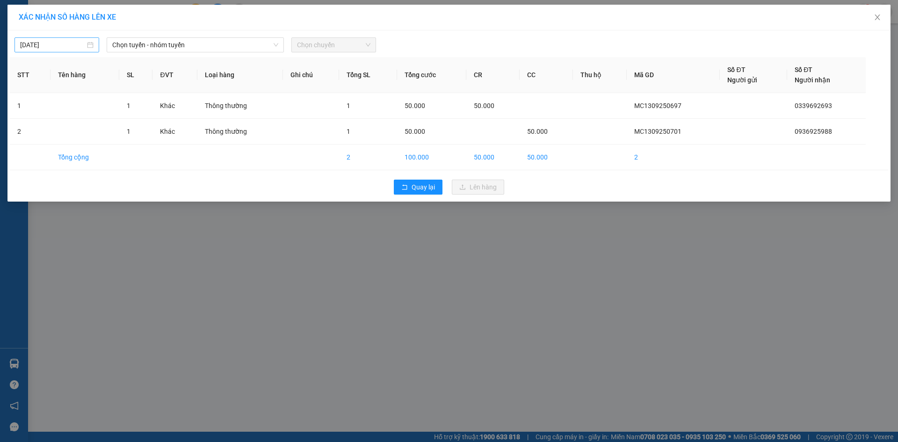
type input "[DATE]"
click at [83, 43] on input "[DATE]" at bounding box center [52, 45] width 65 height 10
click at [215, 35] on div "[DATE] Chọn tuyến - nhóm tuyến Chọn chuyến" at bounding box center [449, 43] width 879 height 20
click at [232, 43] on span "Chọn tuyến - nhóm tuyến" at bounding box center [195, 45] width 166 height 14
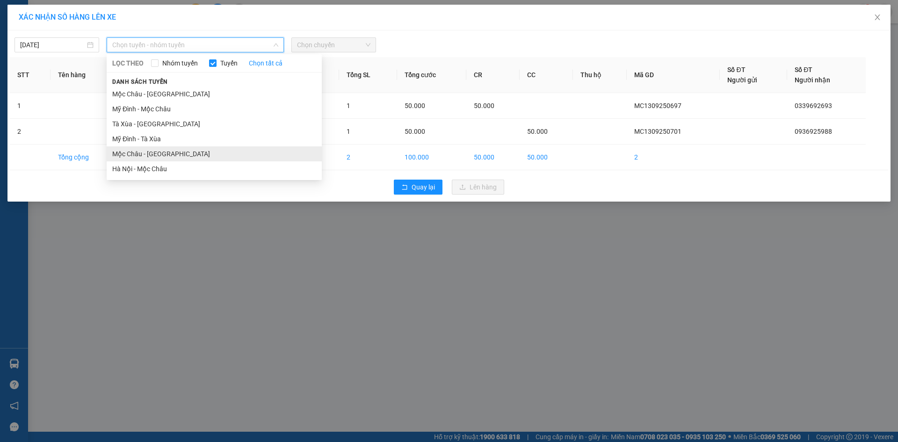
click at [150, 152] on li "Mộc Châu - [GEOGRAPHIC_DATA]" at bounding box center [214, 153] width 215 height 15
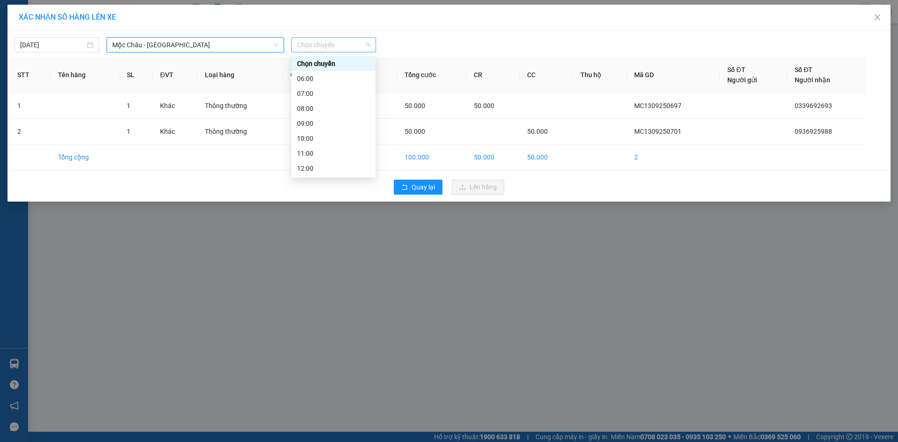
click at [321, 49] on span "Chọn chuyến" at bounding box center [333, 45] width 73 height 14
click at [307, 108] on div "16:00" at bounding box center [333, 108] width 73 height 10
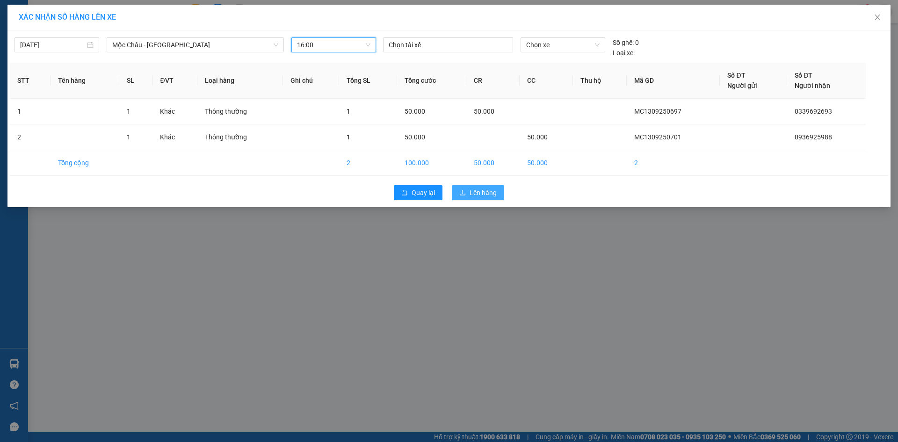
click at [464, 195] on icon "upload" at bounding box center [462, 192] width 7 height 7
